Goal: Transaction & Acquisition: Obtain resource

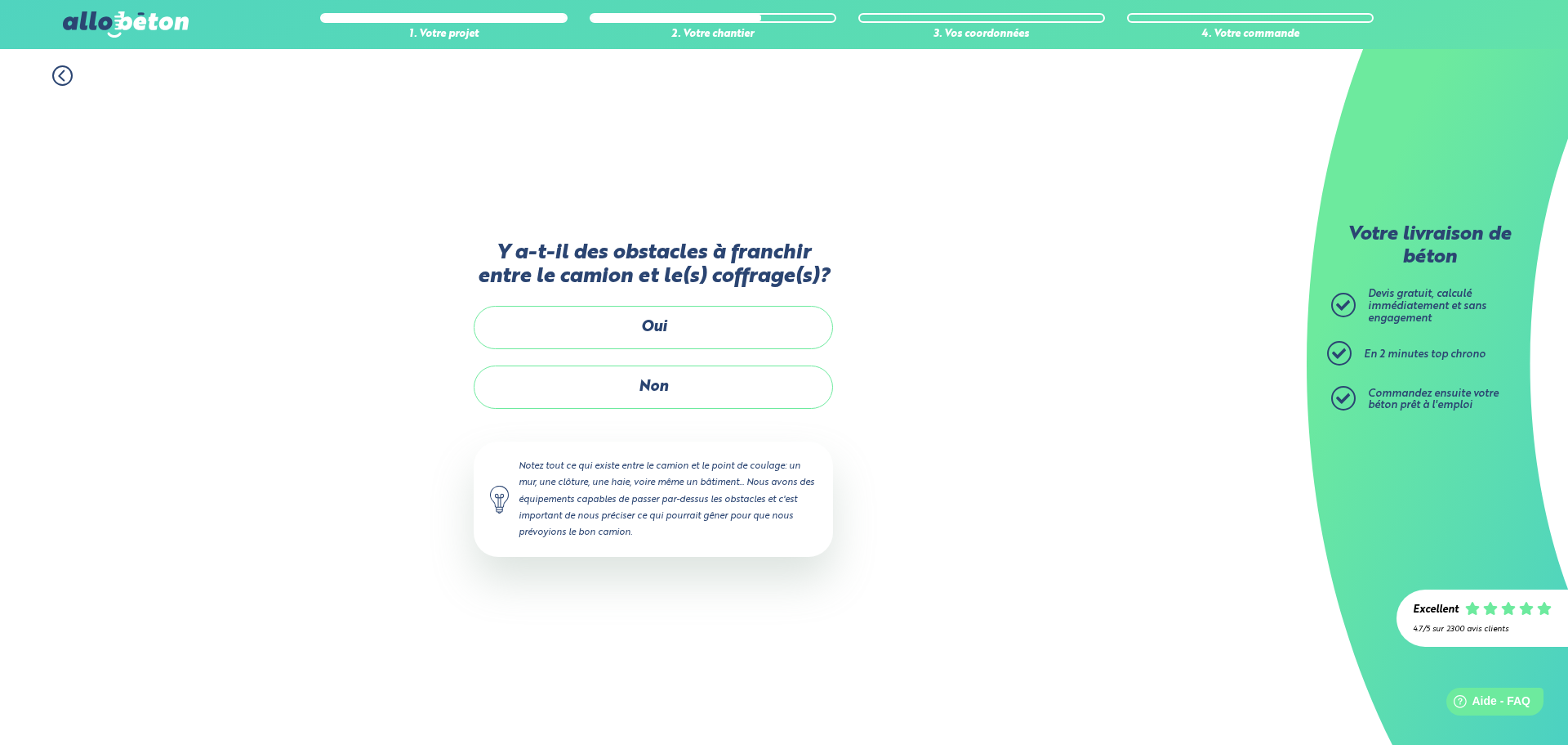
click at [641, 413] on div "Y a-t-il des obstacles à franchir entre le camion et le(s) coffrage(s)? Oui Non…" at bounding box center [653, 415] width 359 height 348
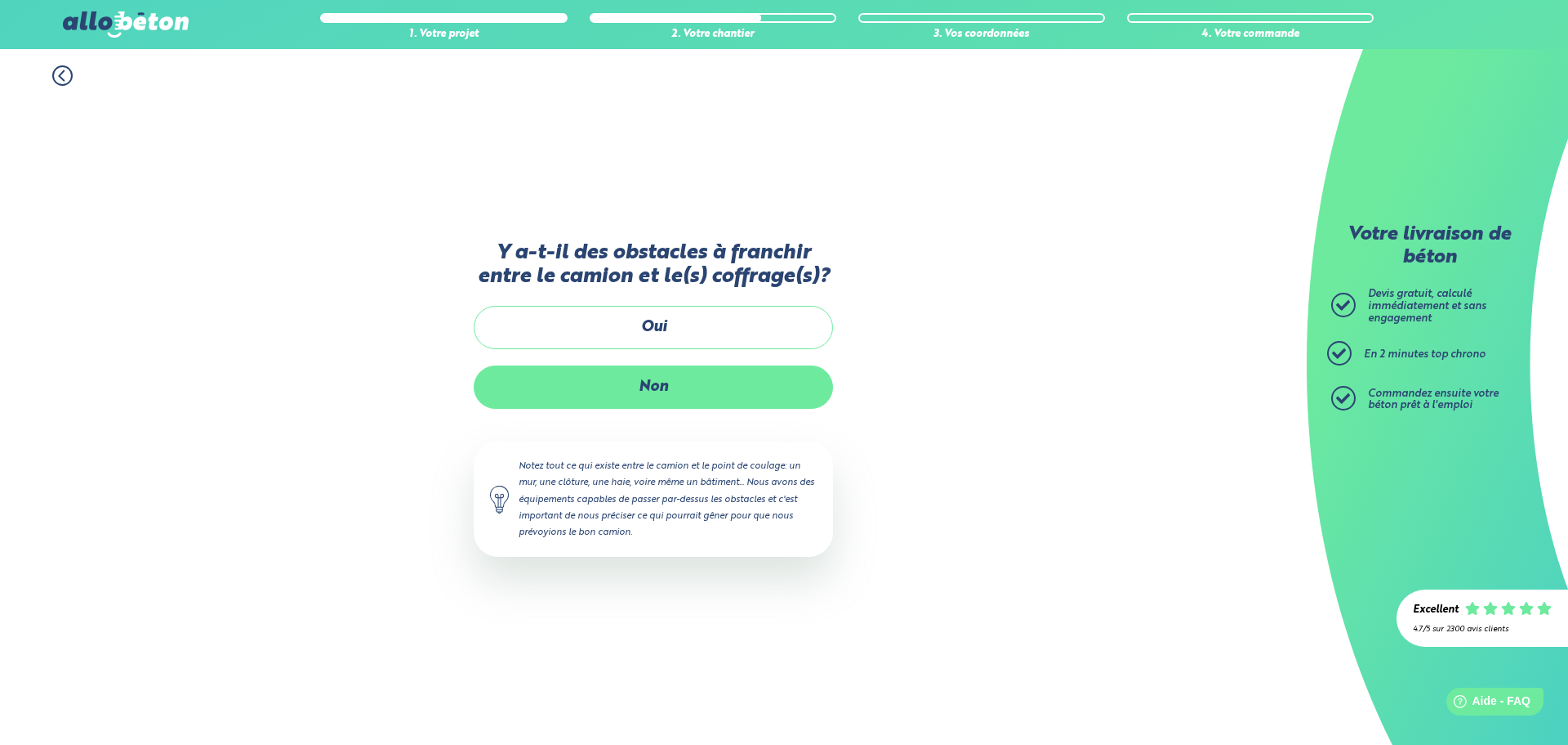
click at [641, 399] on label "Non" at bounding box center [653, 386] width 359 height 44
click at [0, 0] on input "Non" at bounding box center [0, 0] width 0 height 0
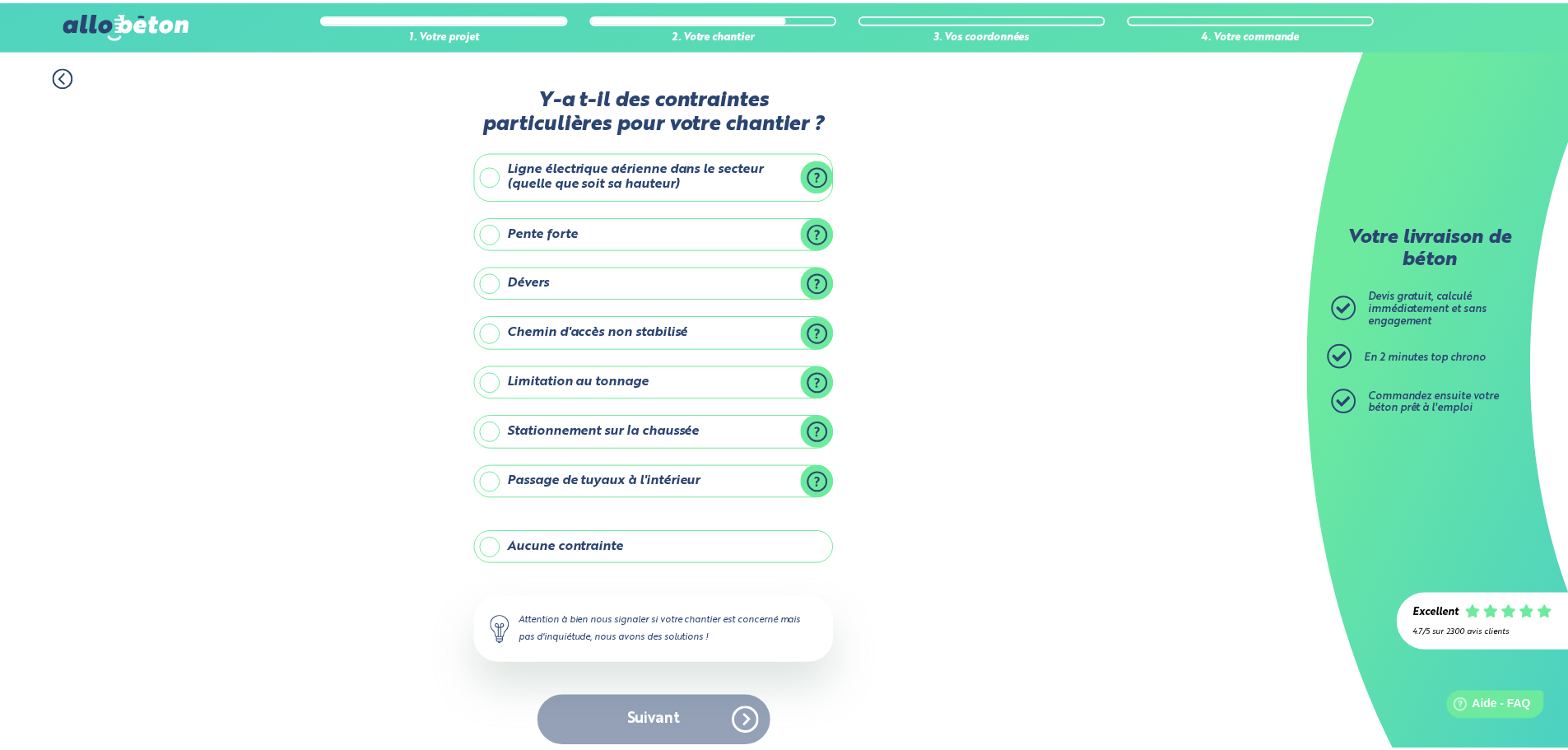
scroll to position [13, 0]
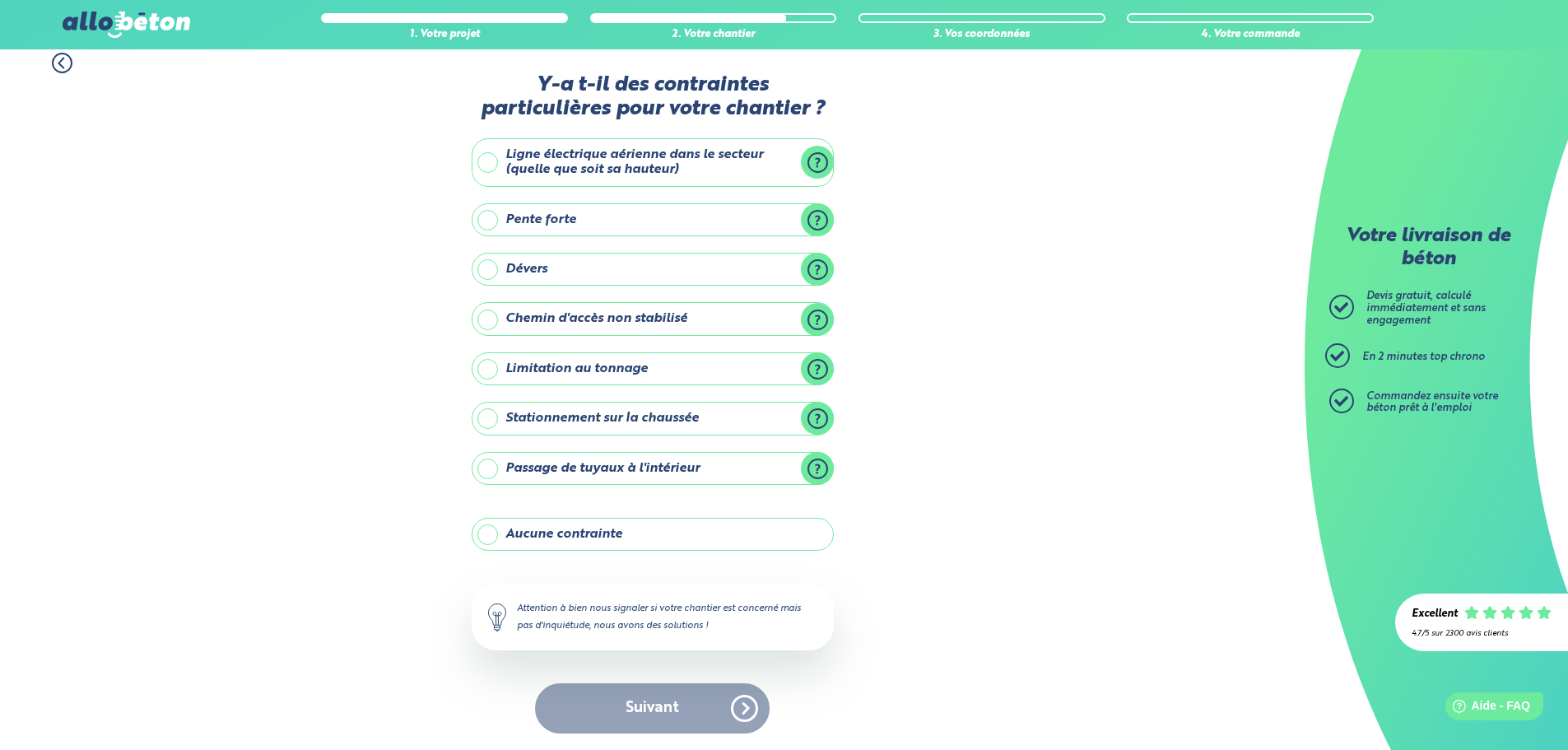
click at [495, 531] on label "Aucune contrainte" at bounding box center [652, 533] width 362 height 33
click at [0, 0] on input "Aucune contrainte" at bounding box center [0, 0] width 0 height 0
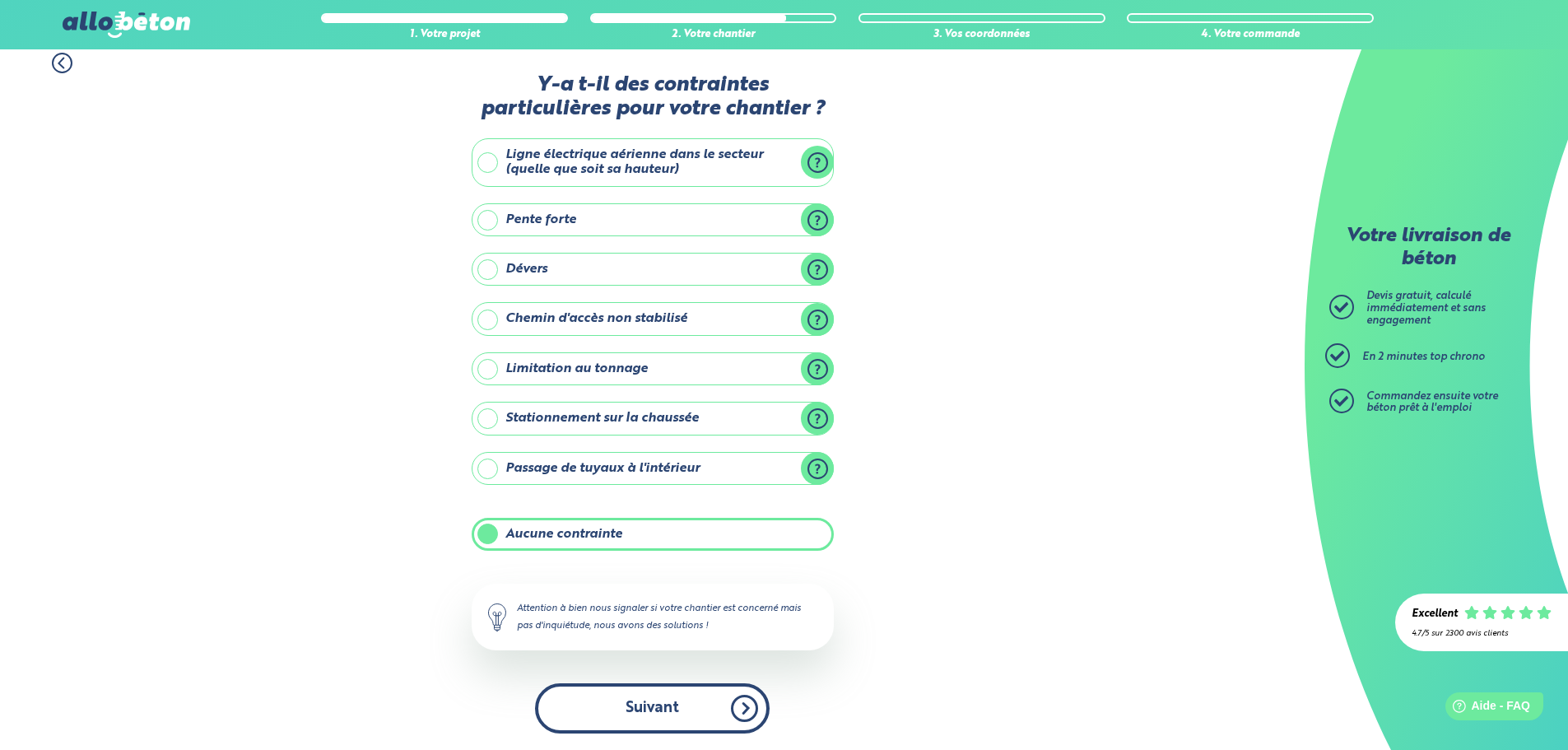
click at [747, 702] on button "Suivant" at bounding box center [652, 708] width 235 height 50
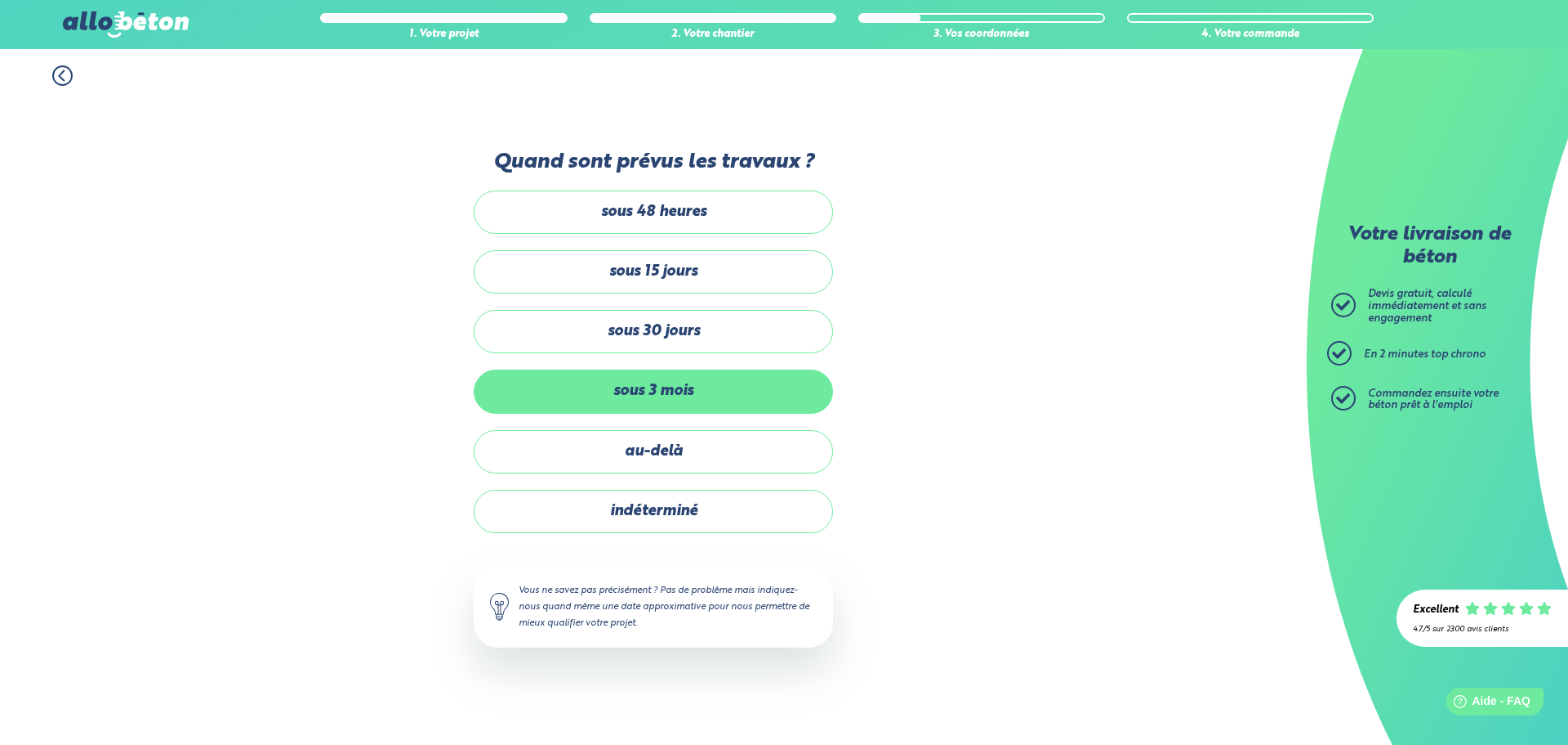
click at [686, 394] on label "sous 3 mois" at bounding box center [653, 391] width 359 height 44
click at [0, 0] on input "sous 3 mois" at bounding box center [0, 0] width 0 height 0
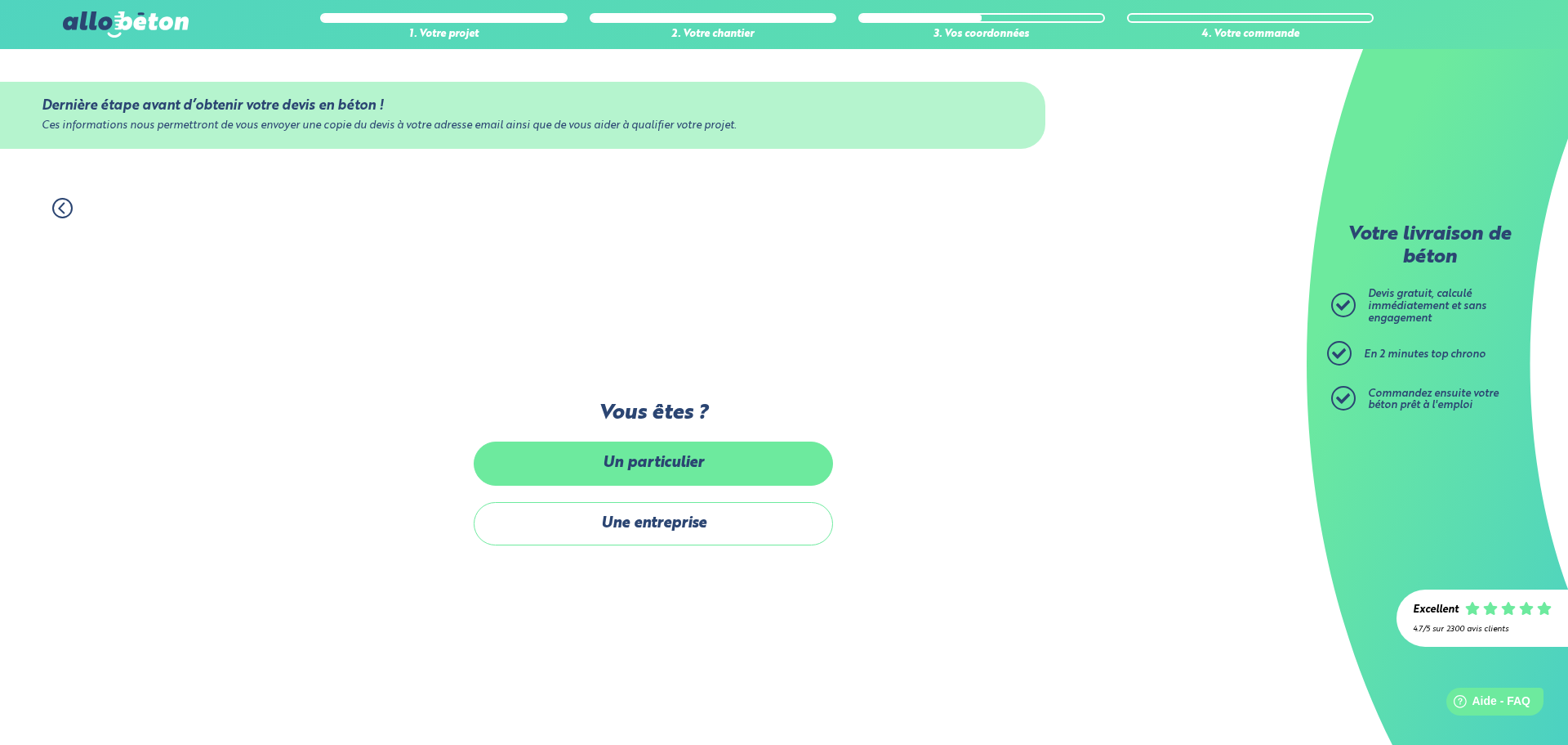
click at [684, 462] on label "Un particulier" at bounding box center [653, 463] width 359 height 44
click at [0, 0] on input "Un particulier" at bounding box center [0, 0] width 0 height 0
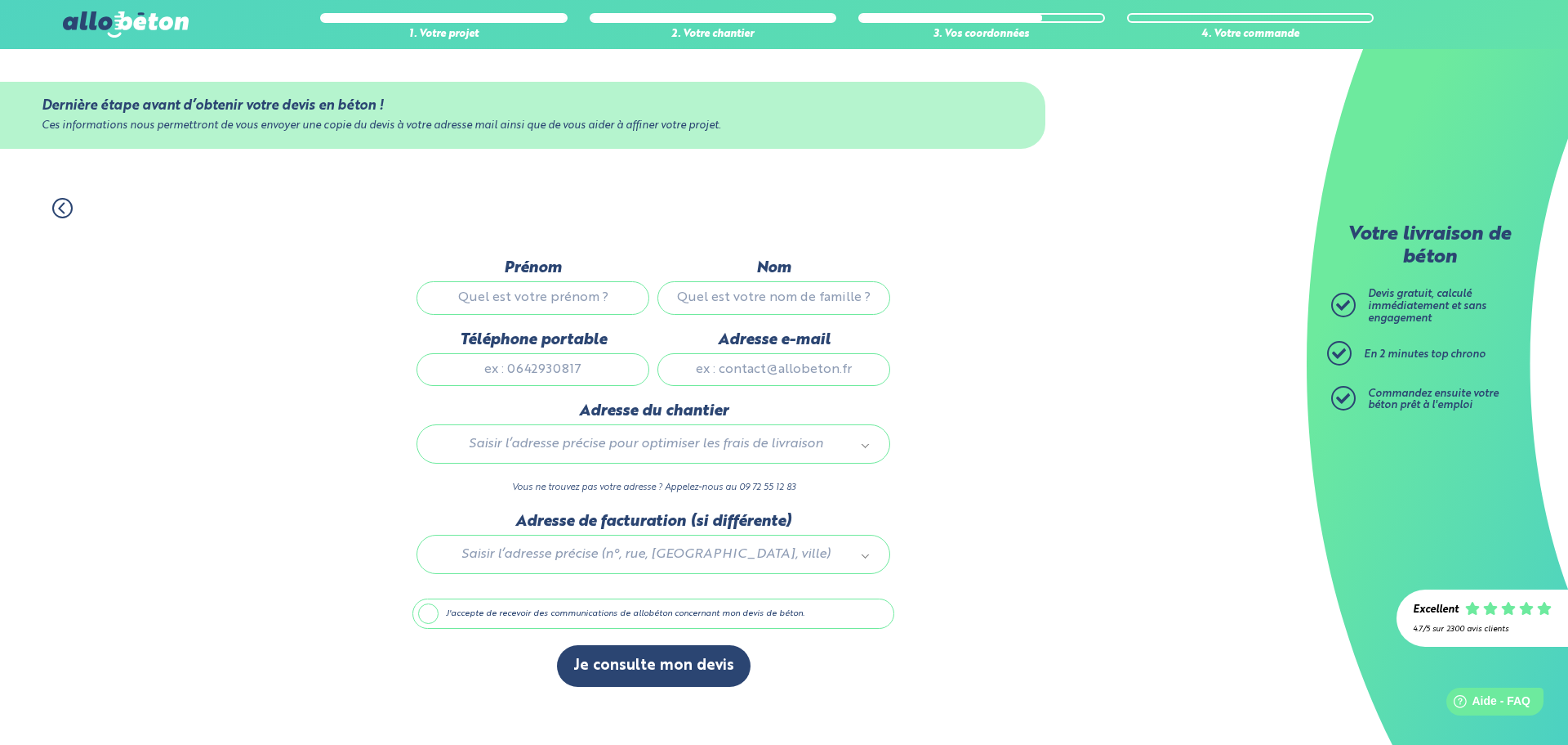
click at [582, 294] on input "Prénom" at bounding box center [533, 297] width 233 height 33
click at [527, 284] on input "gilles" at bounding box center [533, 297] width 233 height 33
type input "Gilles"
click at [724, 299] on input "Nom" at bounding box center [773, 297] width 233 height 33
type input "Vernar"
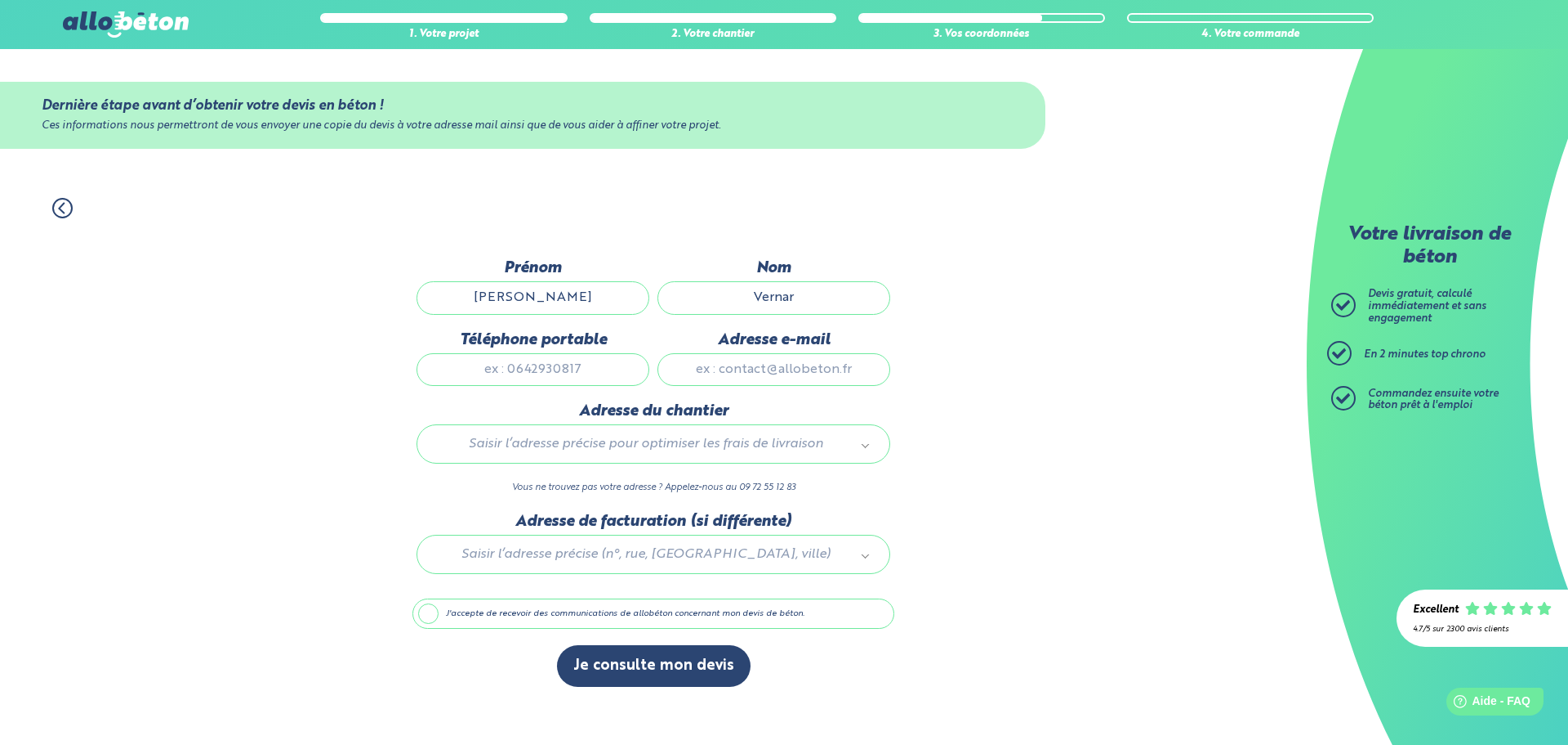
click at [590, 363] on input "Téléphone portable" at bounding box center [533, 369] width 233 height 33
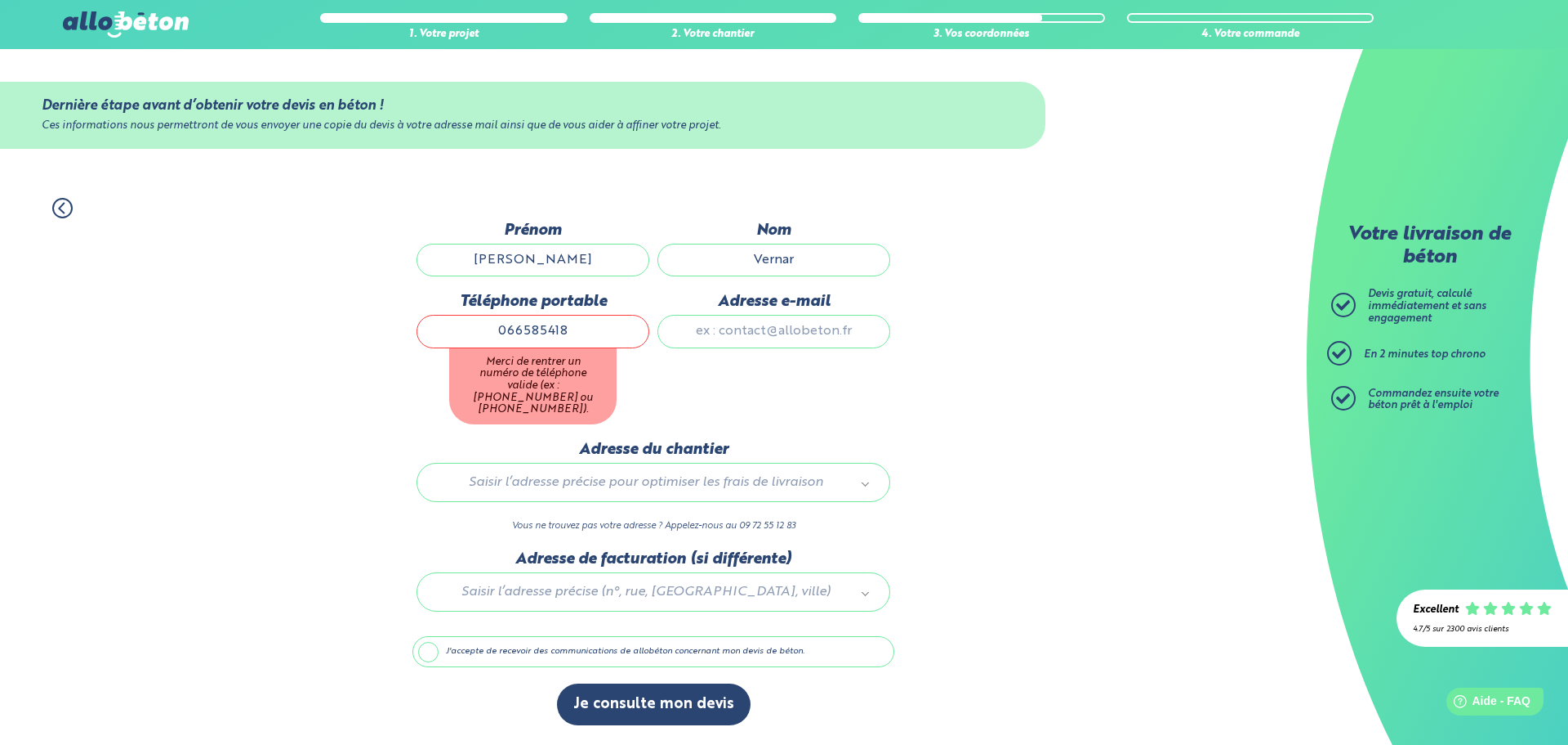
click at [808, 364] on div "Adresse e-mail" at bounding box center [774, 366] width 241 height 148
click at [771, 330] on input "Adresse e-mail" at bounding box center [773, 331] width 233 height 33
click at [570, 339] on input "066585418" at bounding box center [533, 331] width 233 height 33
type input "0665854182"
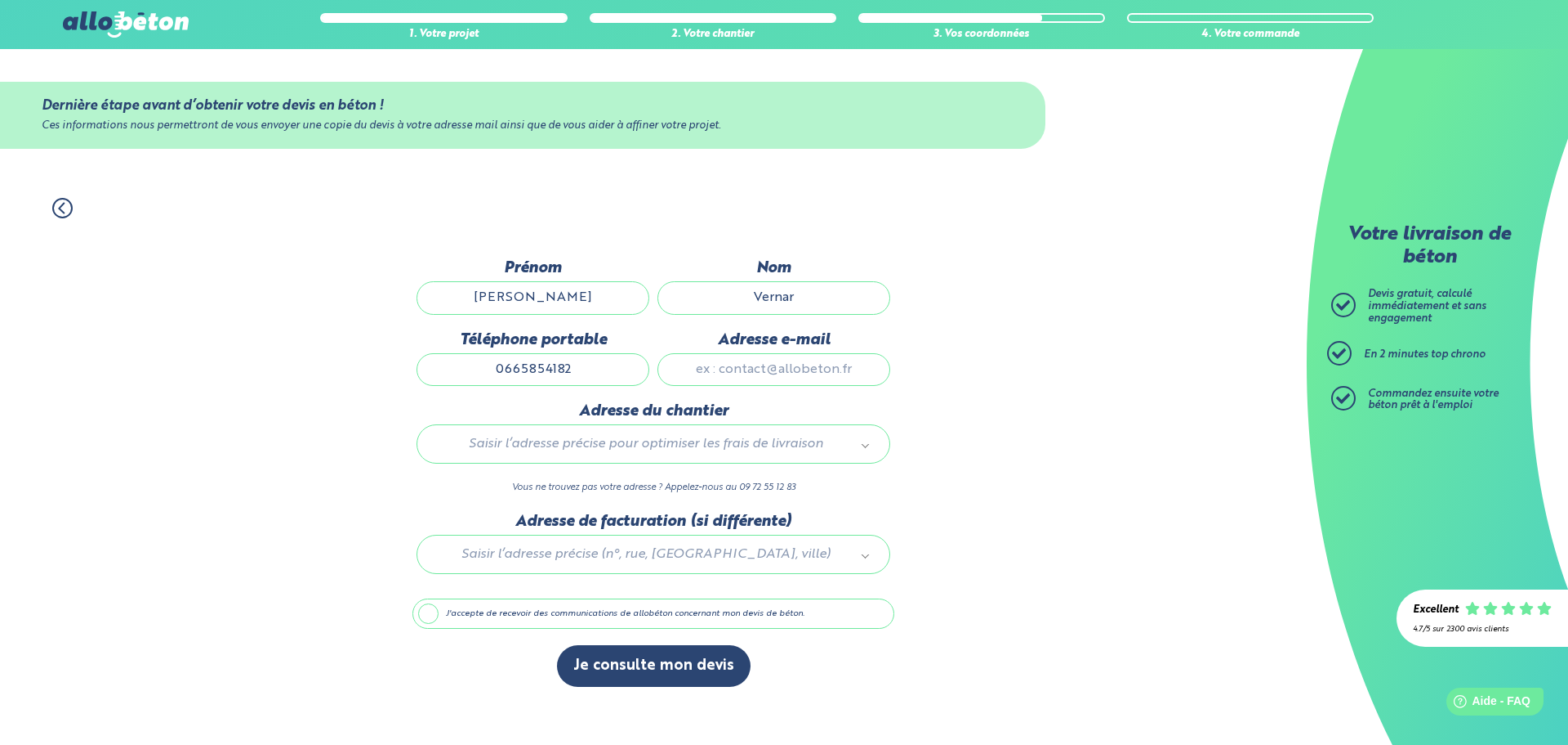
click at [807, 327] on div "Prénom Gilles Nom Vernar Téléphone portable 0665854182 Adresse e-mail" at bounding box center [653, 331] width 482 height 143
type input "gillesvernar@gmail.com"
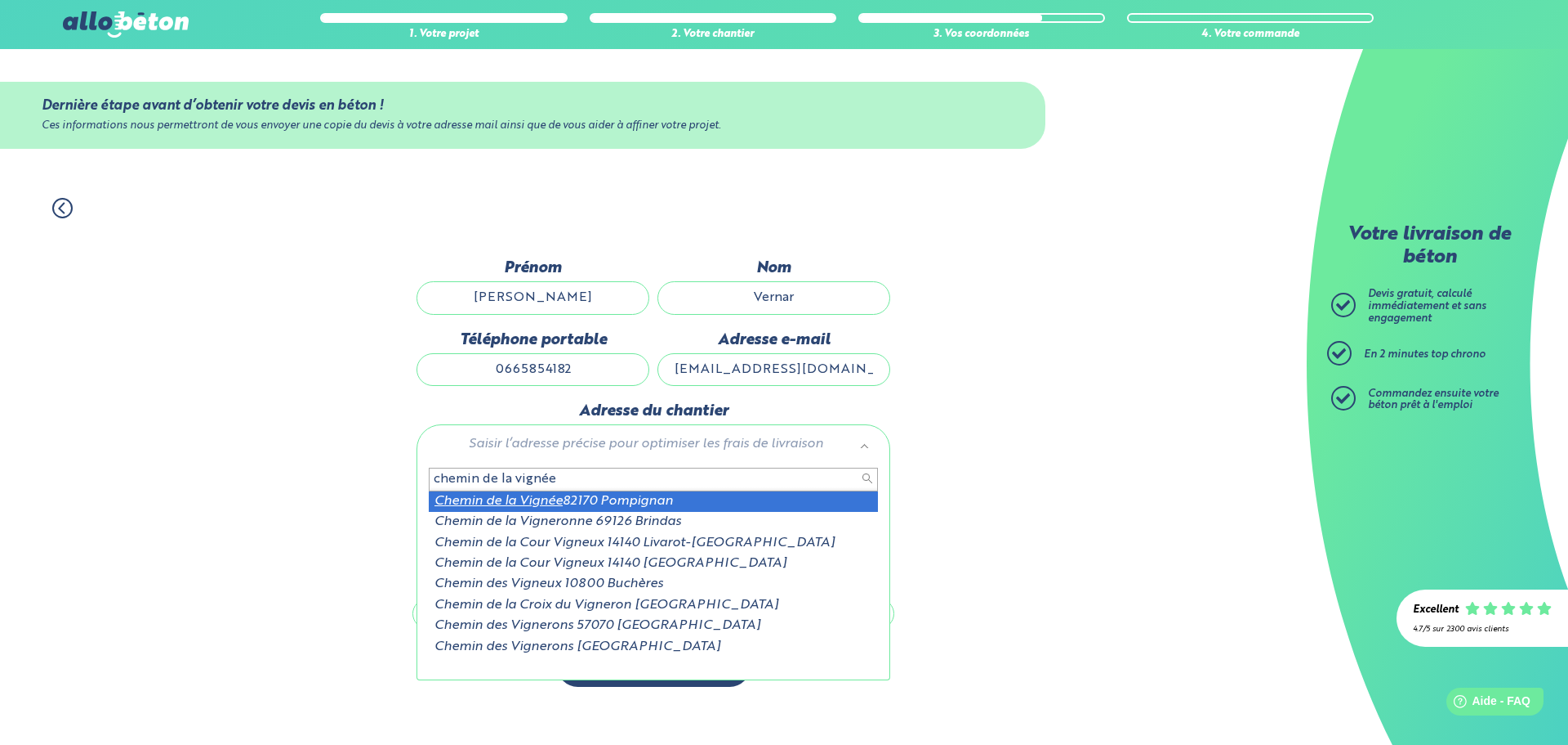
type input "chemin de la vignée"
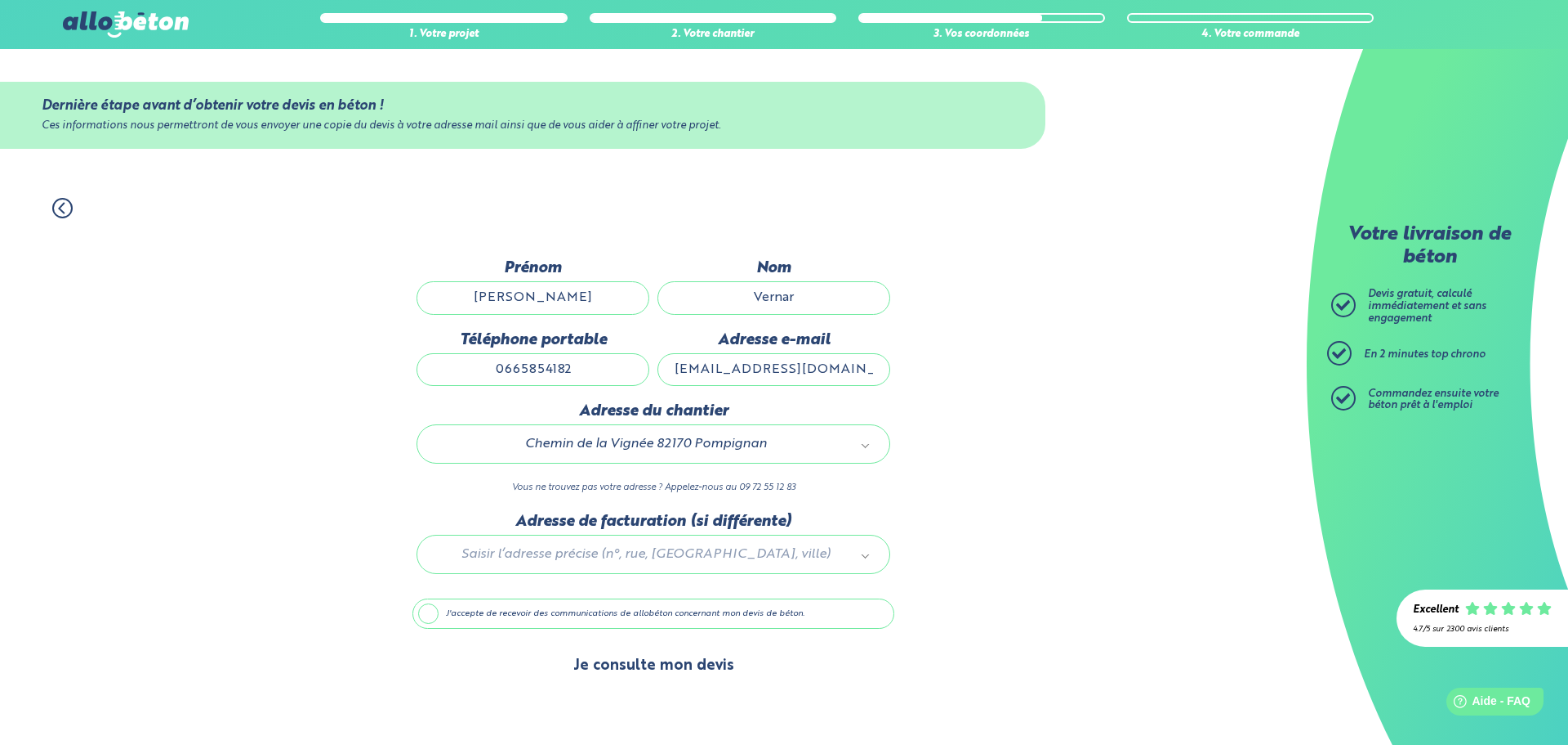
click at [623, 669] on button "Je consulte mon devis" at bounding box center [654, 665] width 194 height 42
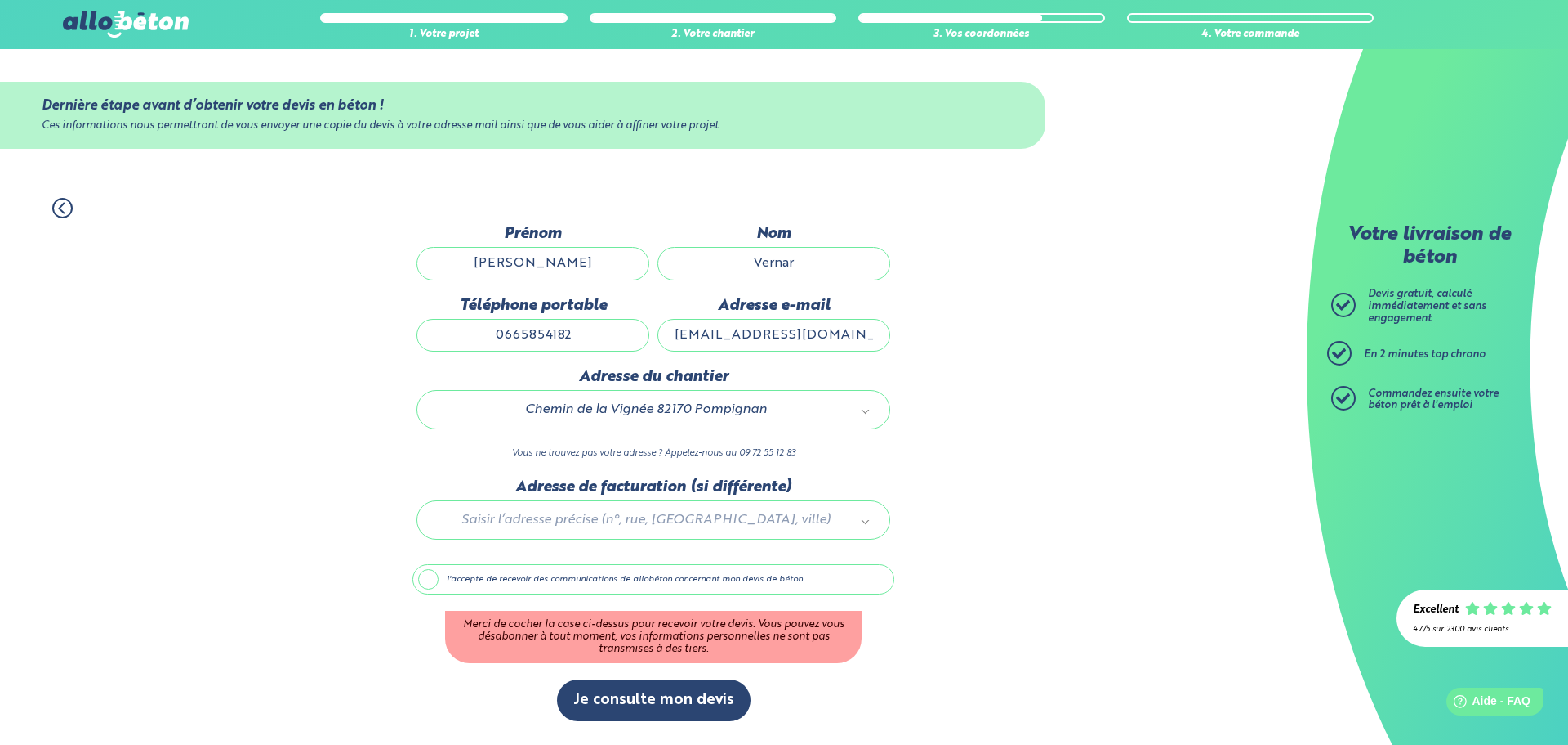
click at [432, 582] on label "J'accepte de recevoir des communications de allobéton concernant mon devis de b…" at bounding box center [653, 579] width 482 height 31
click at [0, 0] on input "J'accepte de recevoir des communications de allobéton concernant mon devis de b…" at bounding box center [0, 0] width 0 height 0
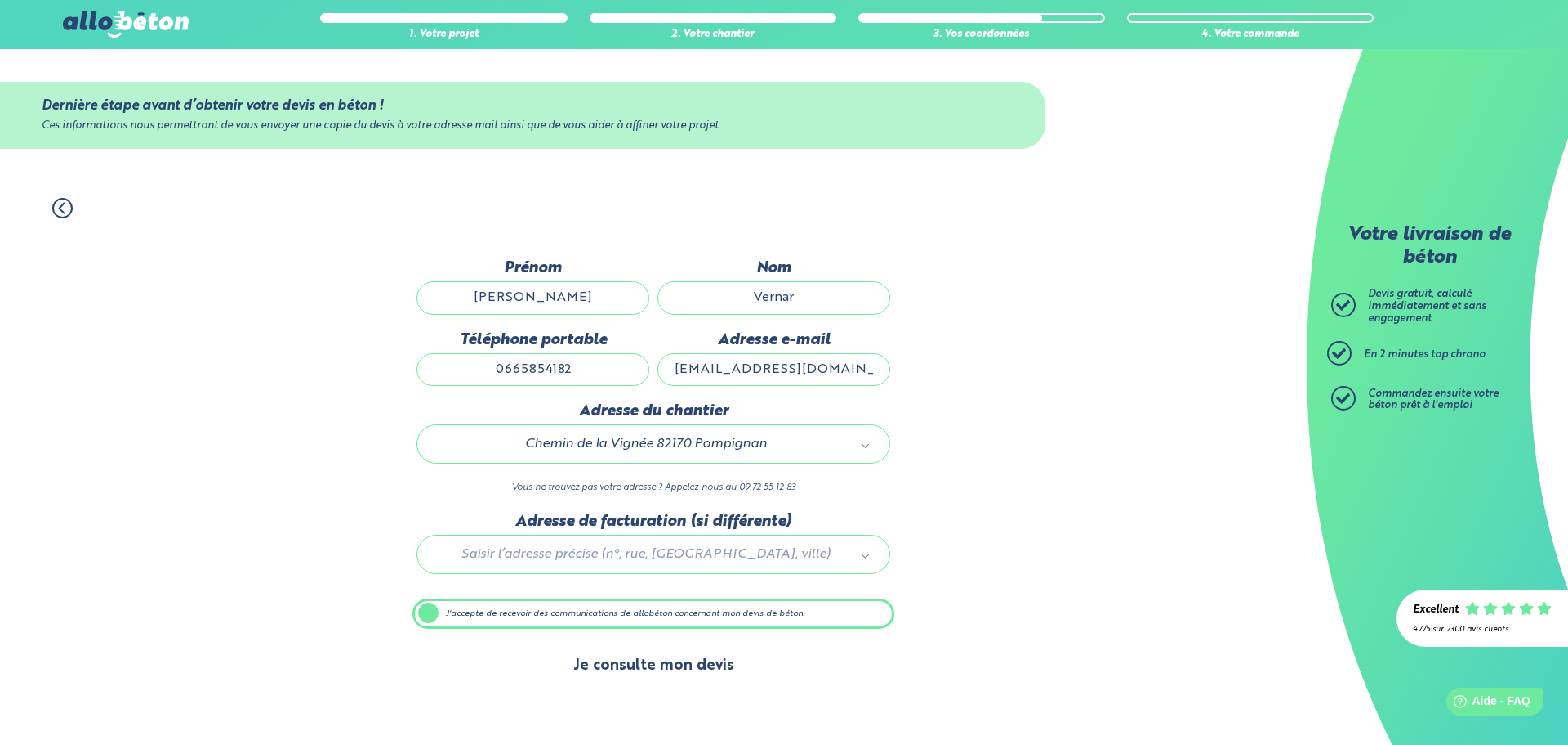
click at [641, 668] on button "Je consulte mon devis" at bounding box center [654, 665] width 194 height 42
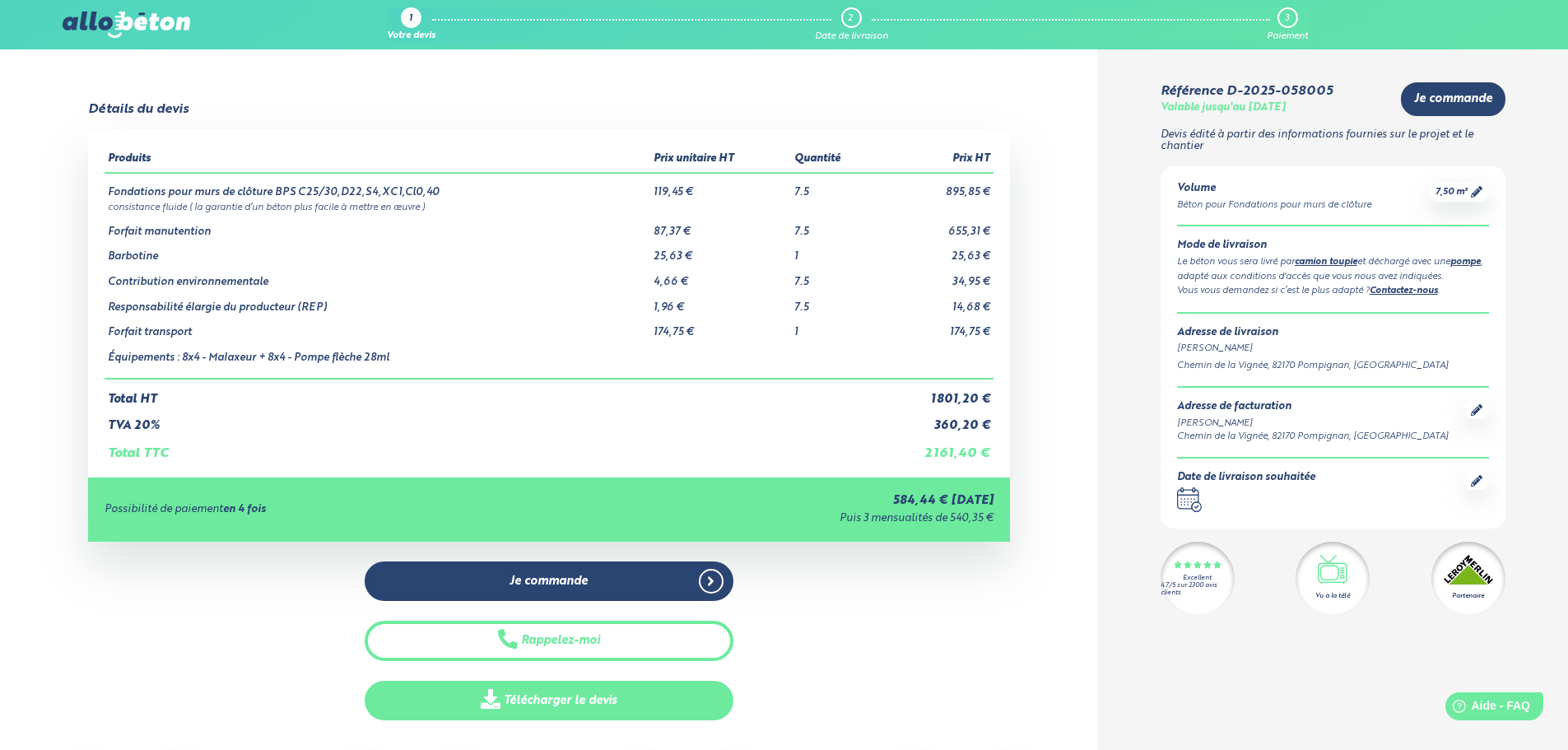
click at [562, 702] on link "Télécharger le devis" at bounding box center [549, 700] width 369 height 40
